Goal: Find specific page/section: Find specific page/section

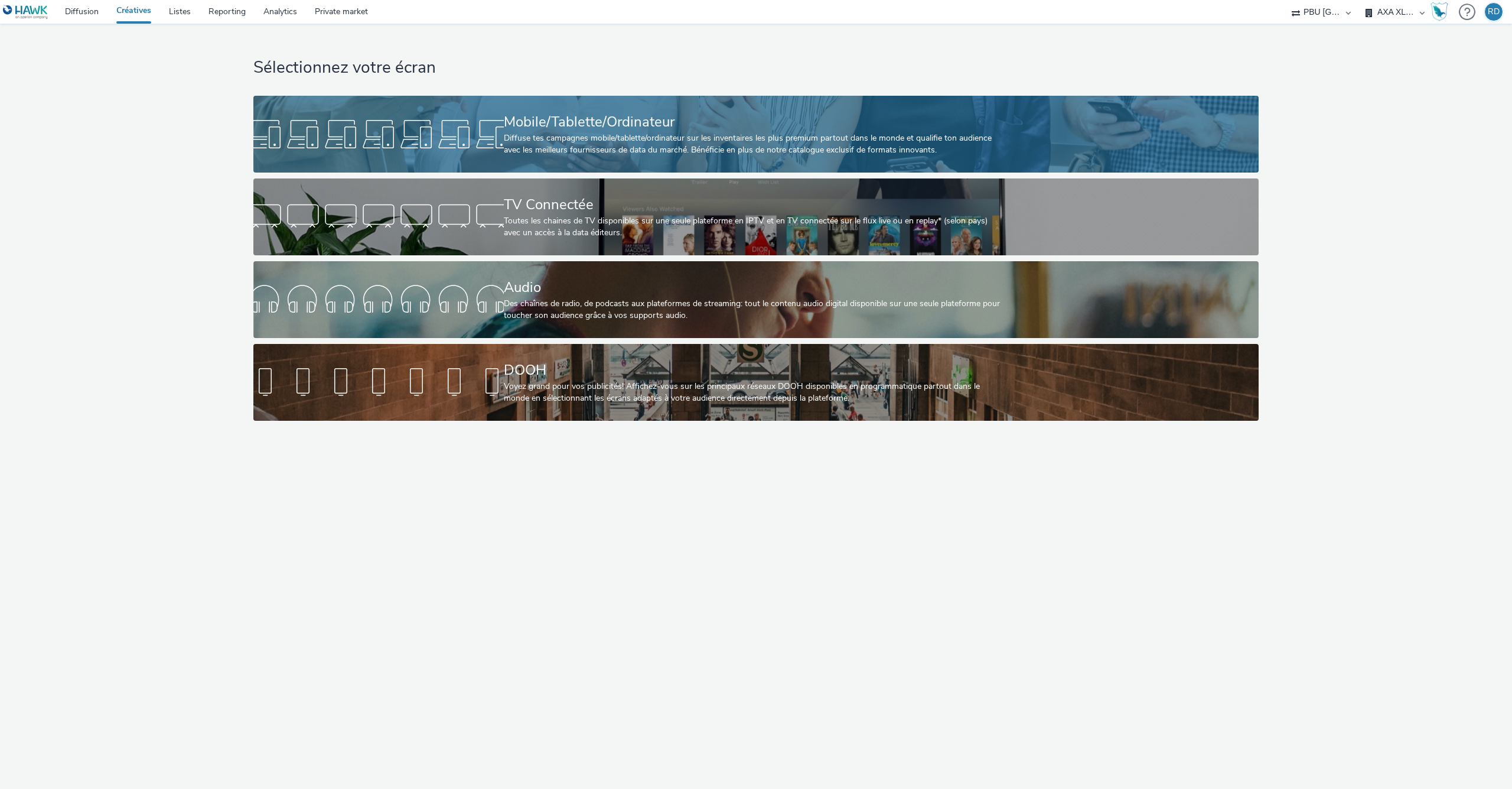
click at [574, 139] on div "Diffuse tes campagnes mobile/tablette/ordinateur sur les inventaires les plus p…" at bounding box center [754, 145] width 500 height 24
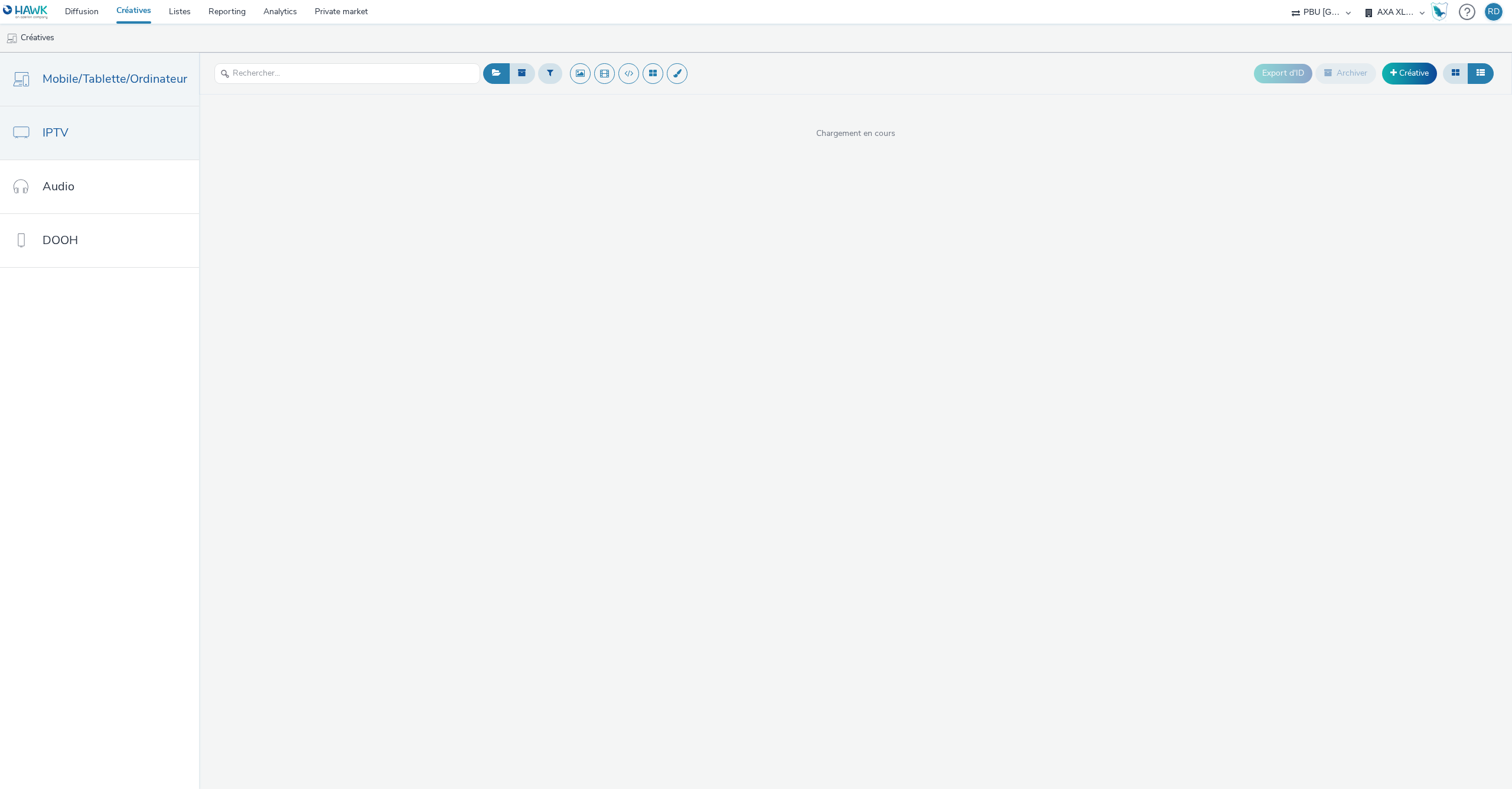
click at [42, 122] on link "IPTV" at bounding box center [99, 132] width 199 height 53
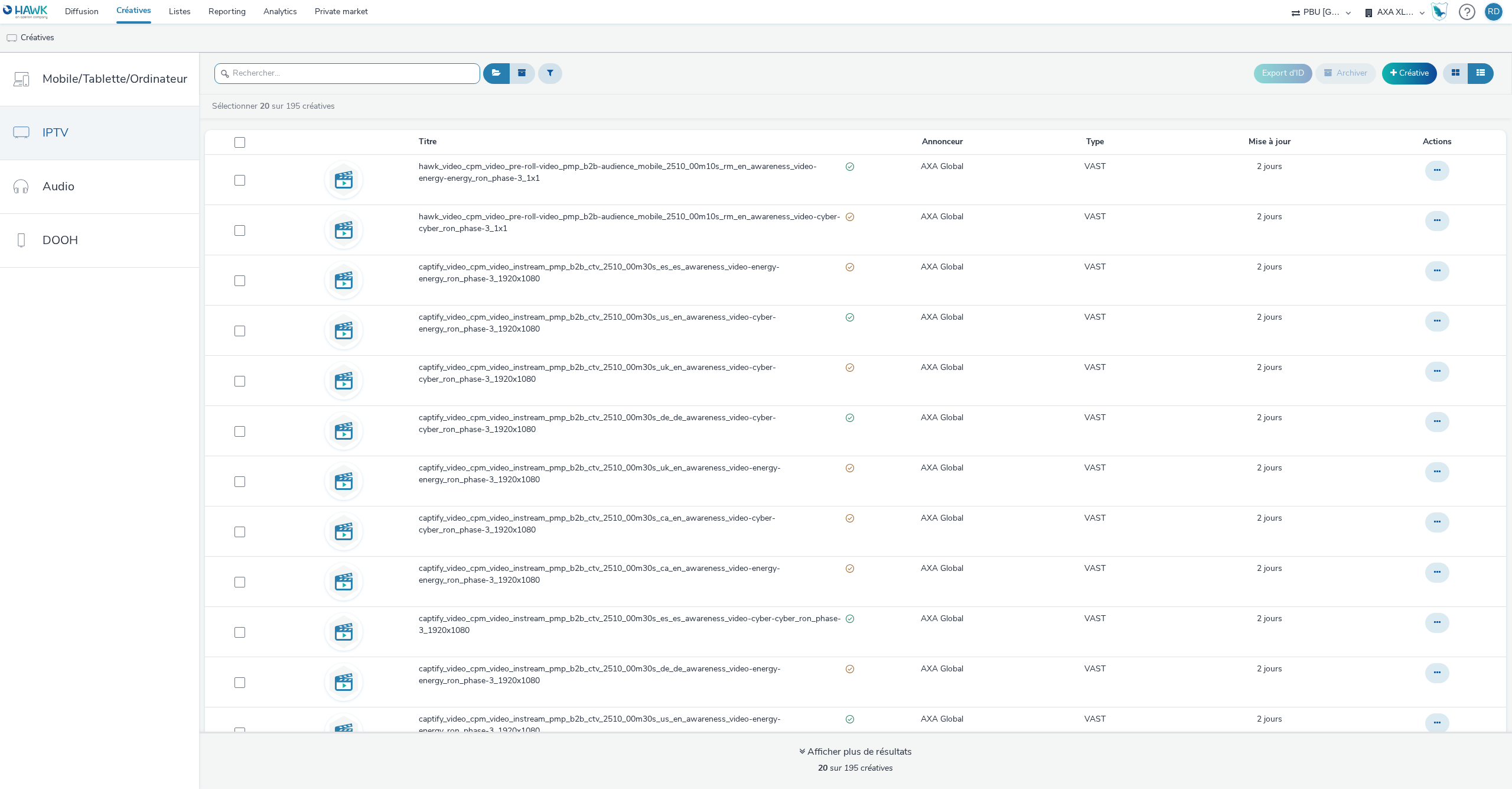
click at [375, 68] on input "text" at bounding box center [347, 74] width 266 height 21
paste input "captify_video_cpm_video_instream_pmp_b2b_ctv_2510_00m30s_ca_en_awareness_video-…"
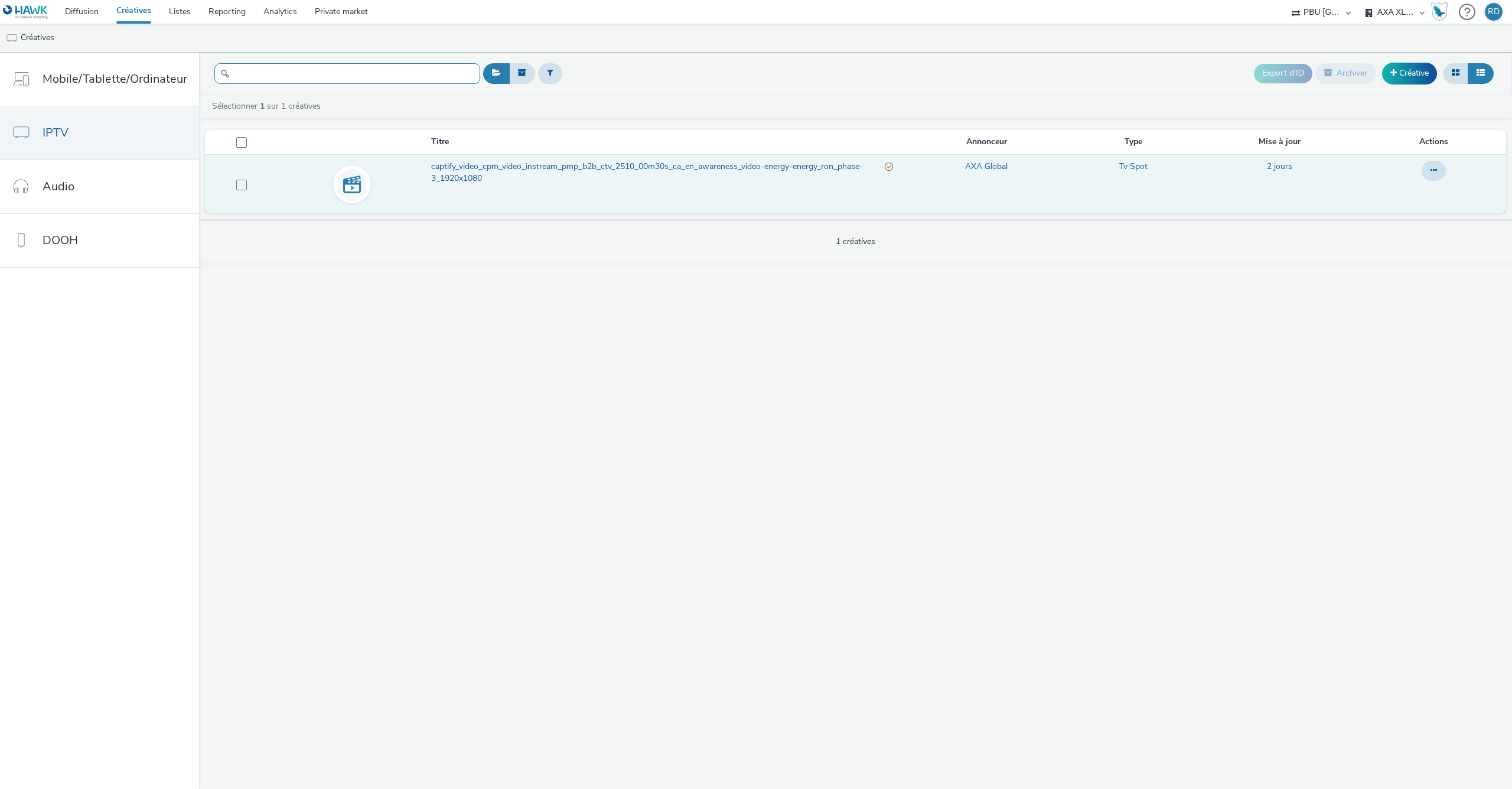
type input "captify_video_cpm_video_instream_pmp_b2b_ctv_2510_00m30s_ca_en_awareness_video-…"
click at [515, 173] on span "captify_video_cpm_video_instream_pmp_b2b_ctv_2510_00m30s_ca_en_awareness_video-…" at bounding box center [658, 173] width 454 height 24
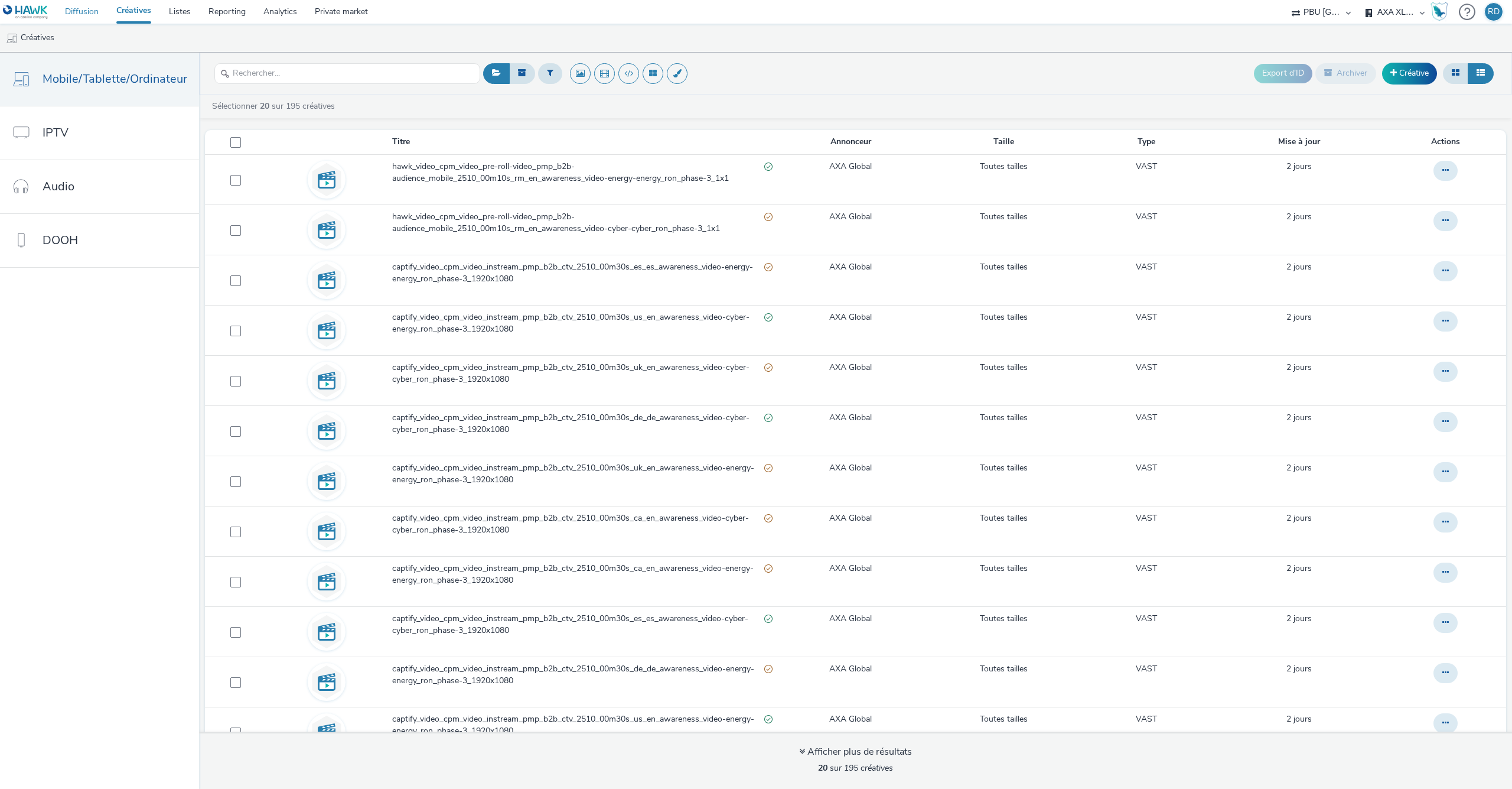
click at [83, 9] on link "Diffusion" at bounding box center [82, 11] width 51 height 24
